Goal: Task Accomplishment & Management: Manage account settings

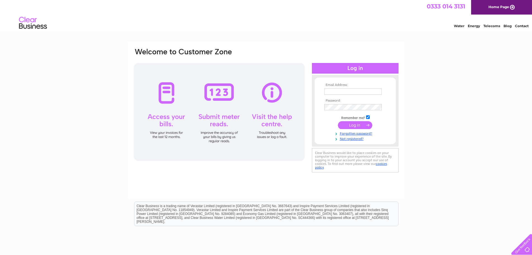
type input "accounts@mcmconstruction.co.uk"
click at [351, 124] on input "submit" at bounding box center [355, 125] width 34 height 8
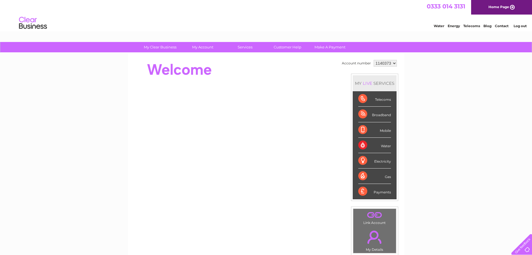
click at [385, 143] on div "Water" at bounding box center [375, 144] width 33 height 15
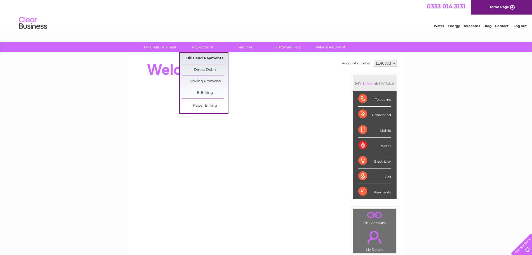
click at [201, 58] on link "Bills and Payments" at bounding box center [205, 58] width 46 height 11
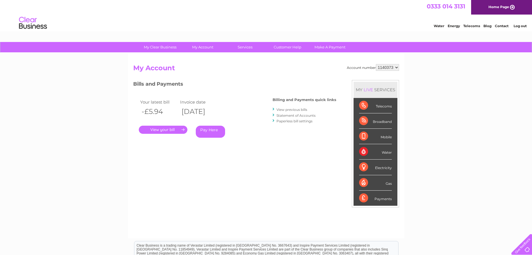
click at [159, 128] on link "." at bounding box center [163, 129] width 49 height 8
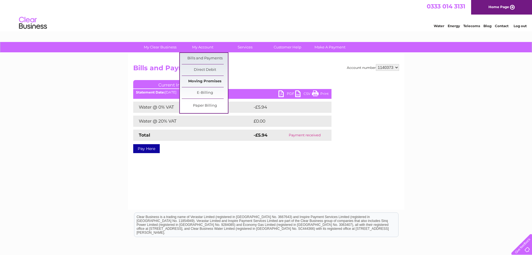
click at [196, 79] on link "Moving Premises" at bounding box center [205, 81] width 46 height 11
